Goal: Information Seeking & Learning: Understand process/instructions

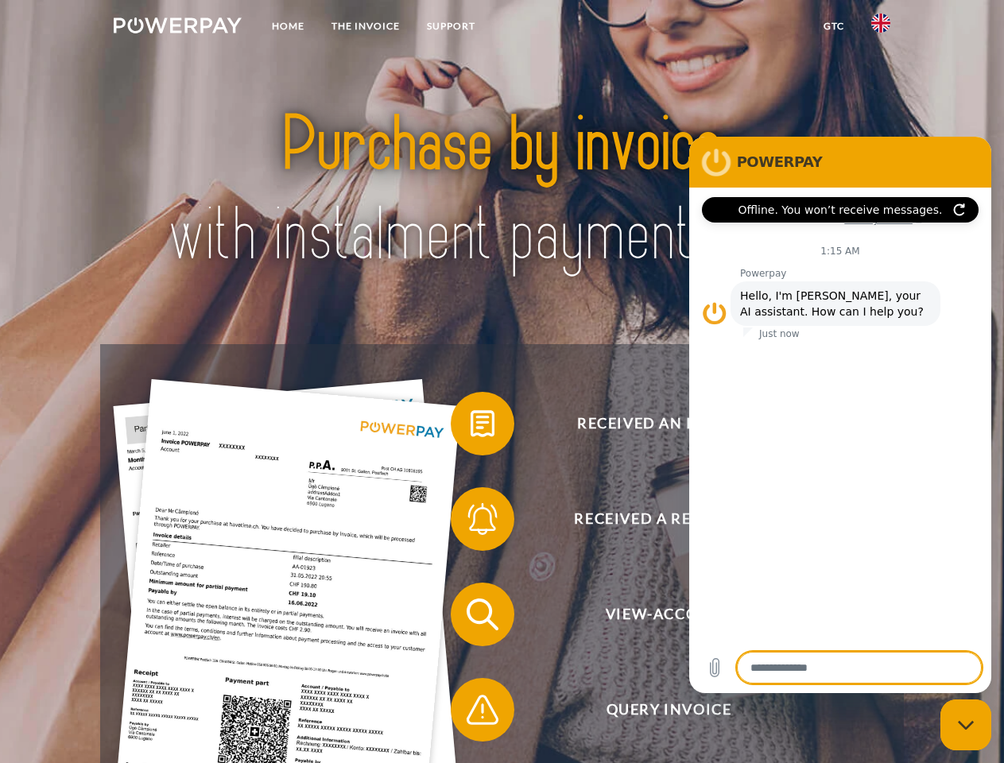
click at [177, 28] on img at bounding box center [178, 25] width 128 height 16
click at [881, 28] on img at bounding box center [880, 23] width 19 height 19
click at [833, 26] on link "GTC" at bounding box center [834, 26] width 48 height 29
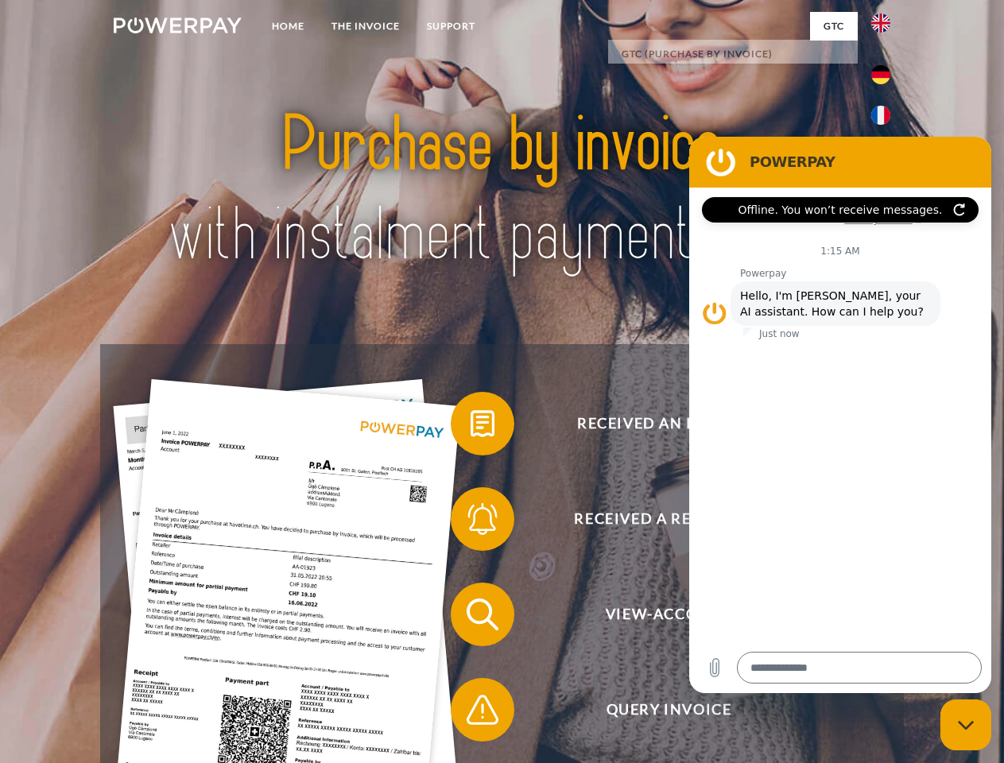
click at [470, 427] on span at bounding box center [458, 423] width 79 height 79
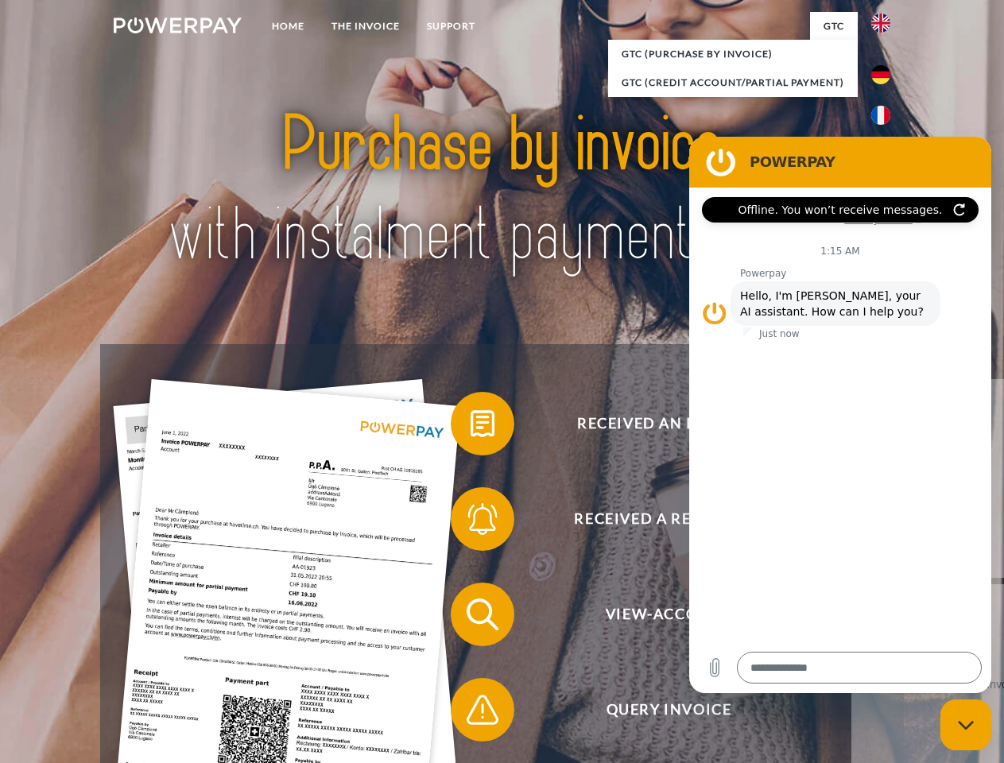
click at [470, 522] on div "Received an invoice? Received a reminder? View-Account Query Invoice" at bounding box center [501, 662] width 803 height 636
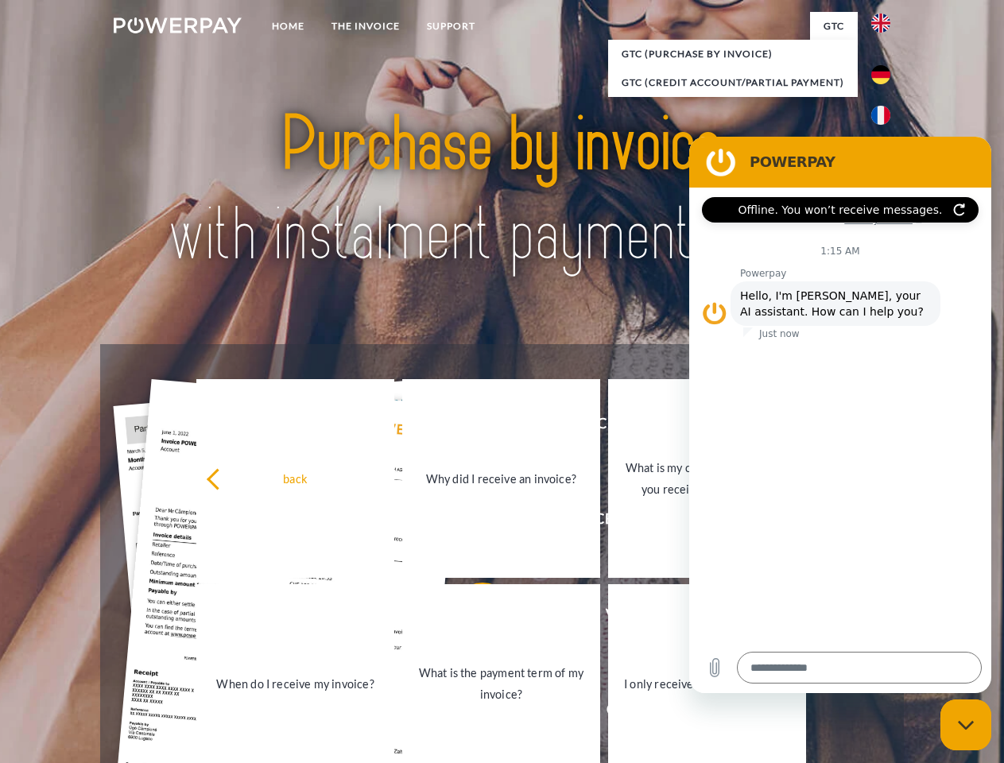
click at [470, 617] on link "What is the payment term of my invoice?" at bounding box center [501, 683] width 198 height 199
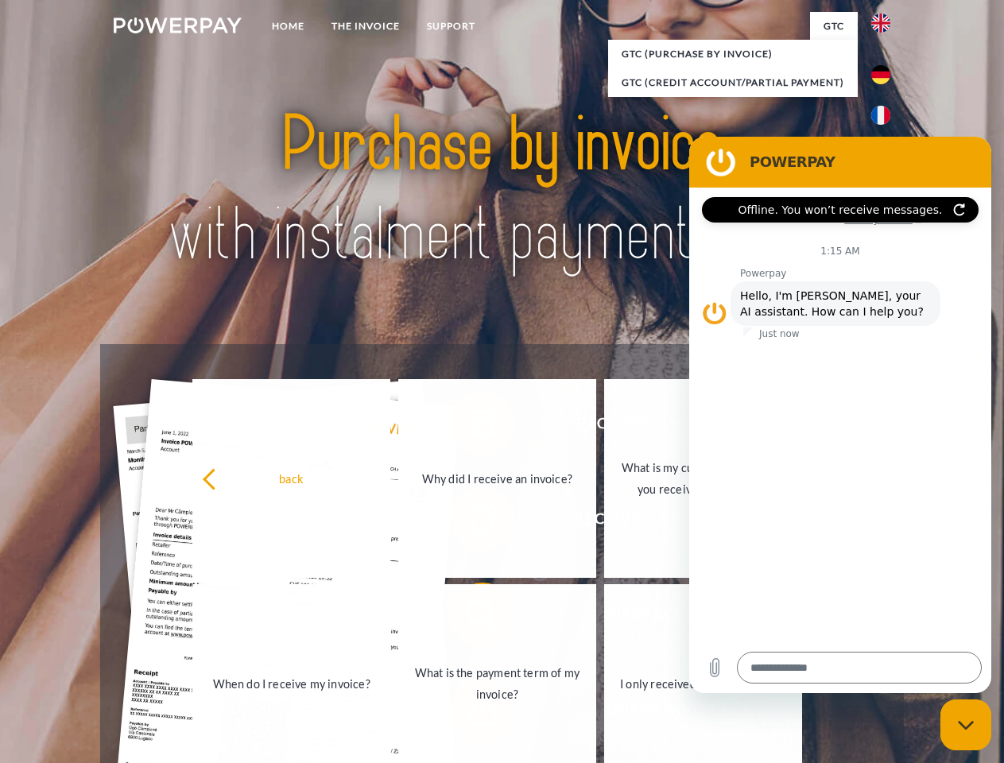
click at [470, 713] on span at bounding box center [458, 709] width 79 height 79
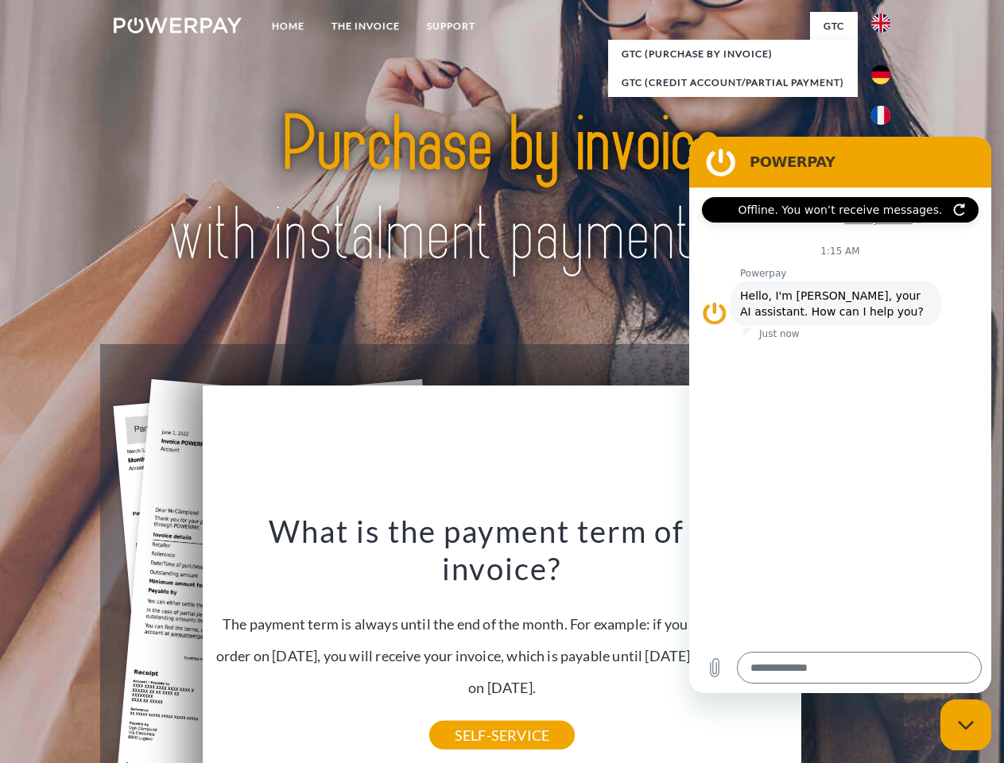
click at [966, 725] on icon "Close messaging window" at bounding box center [966, 725] width 17 height 10
type textarea "*"
